Goal: Use online tool/utility: Utilize a website feature to perform a specific function

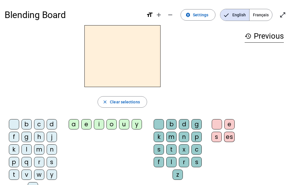
click at [141, 62] on h2 at bounding box center [123, 56] width 76 height 62
click at [42, 164] on div "r" at bounding box center [39, 162] width 10 height 10
click at [159, 143] on letter-bubble "k" at bounding box center [160, 138] width 13 height 13
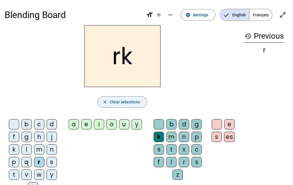
click at [113, 97] on span "button" at bounding box center [122, 102] width 49 height 14
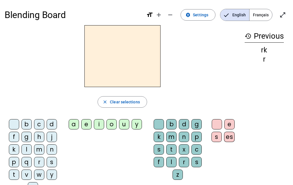
click at [51, 162] on div "s" at bounding box center [52, 162] width 10 height 10
click at [40, 122] on div "c" at bounding box center [39, 124] width 10 height 10
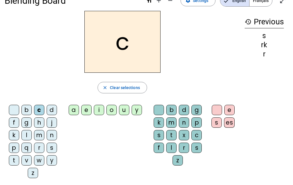
scroll to position [17, 0]
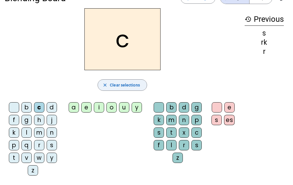
click at [119, 84] on span "Clear selections" at bounding box center [125, 85] width 30 height 7
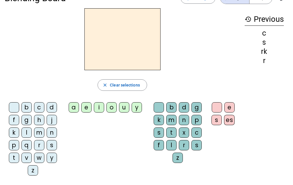
click at [56, 121] on div "j" at bounding box center [52, 120] width 10 height 10
click at [199, 109] on div "g" at bounding box center [197, 107] width 10 height 10
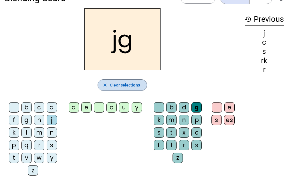
click at [119, 83] on span "Clear selections" at bounding box center [125, 85] width 30 height 7
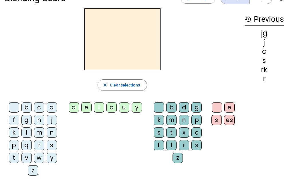
click at [55, 105] on div "d" at bounding box center [52, 107] width 10 height 10
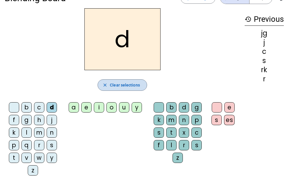
click at [134, 84] on span "Clear selections" at bounding box center [125, 85] width 30 height 7
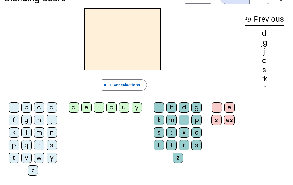
click at [171, 121] on div "m" at bounding box center [171, 120] width 10 height 10
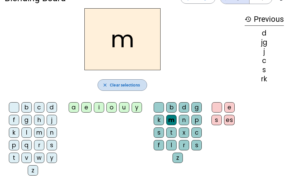
click at [127, 83] on span "Clear selections" at bounding box center [125, 85] width 30 height 7
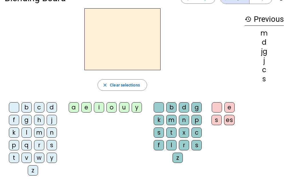
click at [127, 103] on div "u" at bounding box center [124, 107] width 10 height 10
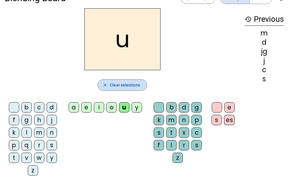
click at [133, 82] on span "Clear selections" at bounding box center [125, 85] width 30 height 7
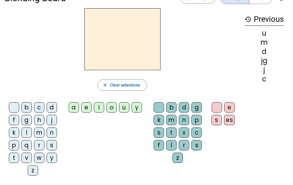
click at [15, 155] on div "t" at bounding box center [14, 158] width 10 height 10
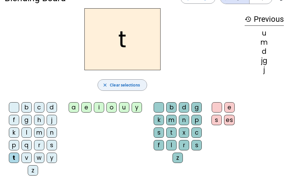
click at [111, 86] on span "Clear selections" at bounding box center [125, 85] width 30 height 7
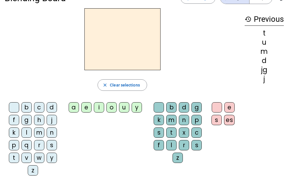
click at [85, 105] on div "e" at bounding box center [86, 107] width 10 height 10
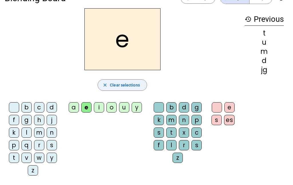
click at [119, 87] on span "Clear selections" at bounding box center [125, 85] width 30 height 7
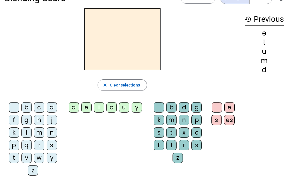
click at [39, 134] on div "m" at bounding box center [39, 132] width 10 height 10
click at [75, 107] on div "a" at bounding box center [74, 107] width 10 height 10
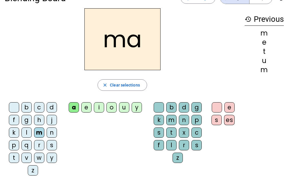
click at [172, 142] on div "l" at bounding box center [171, 145] width 10 height 10
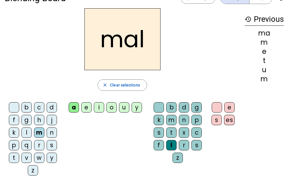
click at [99, 107] on div "i" at bounding box center [99, 107] width 10 height 10
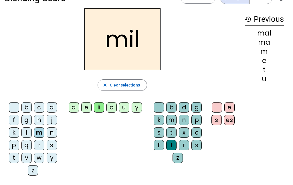
click at [56, 147] on div "s" at bounding box center [52, 145] width 10 height 10
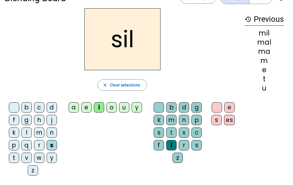
scroll to position [17, 0]
click at [163, 106] on div at bounding box center [159, 107] width 10 height 10
